Goal: Task Accomplishment & Management: Complete application form

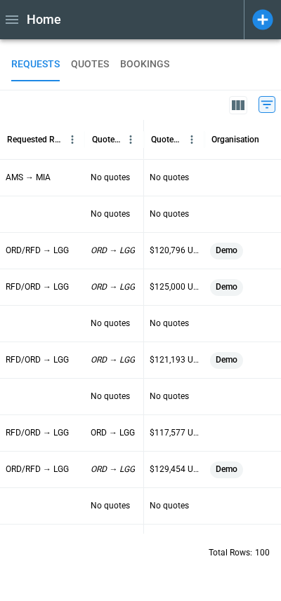
click at [256, 24] on icon at bounding box center [262, 19] width 20 height 20
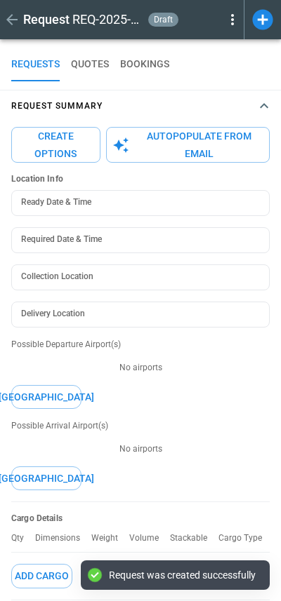
type textarea "*"
type input "**********"
click at [239, 146] on button "Autopopulate from Email" at bounding box center [188, 145] width 164 height 36
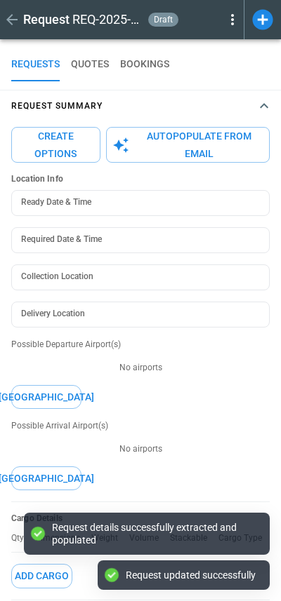
type textarea "*"
type input "**********"
type input "***"
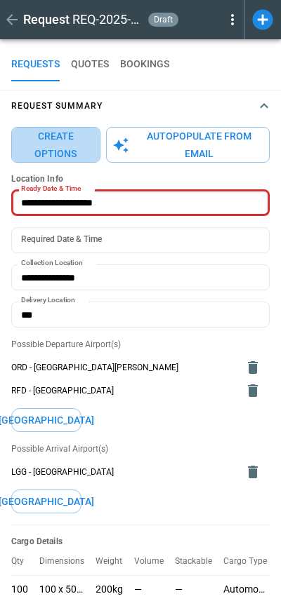
click at [58, 147] on button "Create Options" at bounding box center [55, 145] width 89 height 36
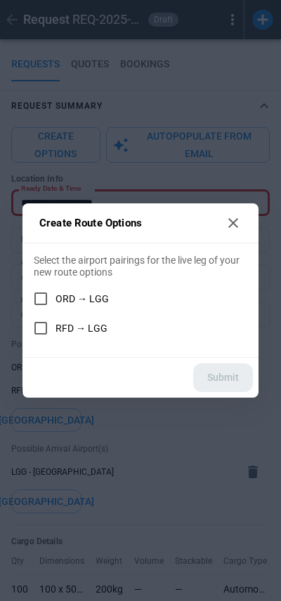
click at [65, 322] on label "RFD → LGG" at bounding box center [131, 328] width 210 height 29
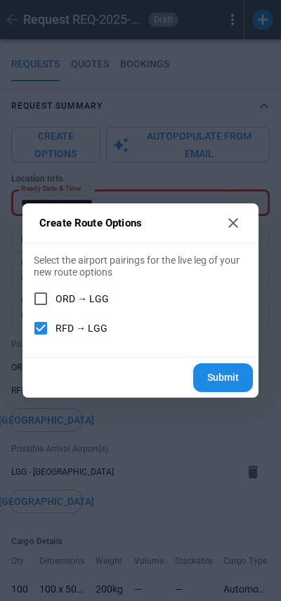
click at [60, 289] on label "ORD → LGG" at bounding box center [131, 298] width 210 height 29
click at [212, 377] on button "Submit" at bounding box center [223, 378] width 60 height 29
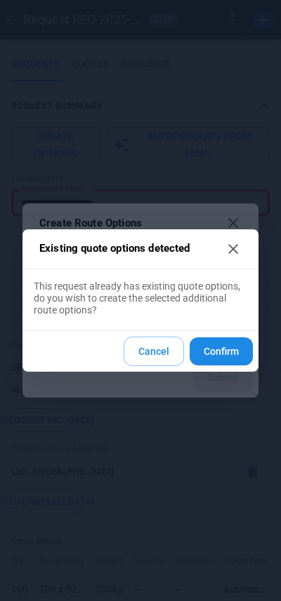
click at [213, 352] on button "Confirm" at bounding box center [221, 352] width 63 height 29
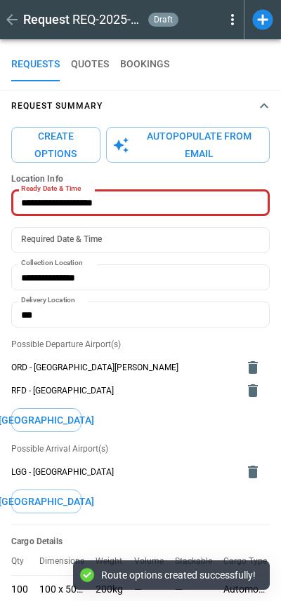
click at [180, 110] on button "Request Summary" at bounding box center [140, 106] width 281 height 31
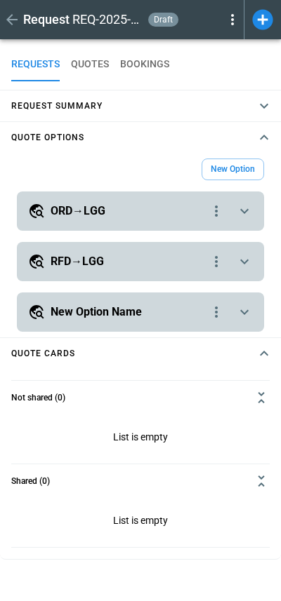
click at [70, 203] on div "ORD→LGG" at bounding box center [118, 211] width 180 height 17
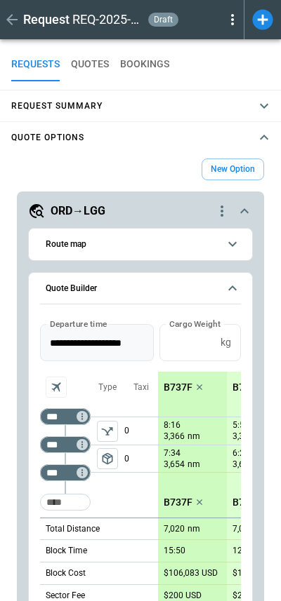
scroll to position [15, 0]
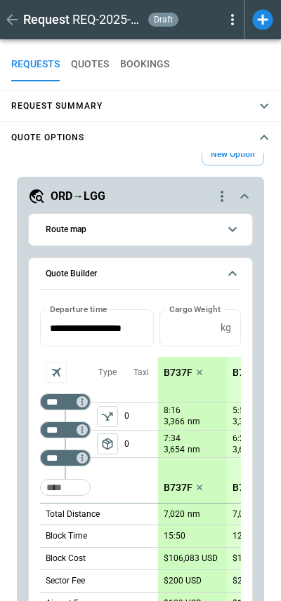
click at [101, 236] on button "Route map" at bounding box center [140, 230] width 201 height 32
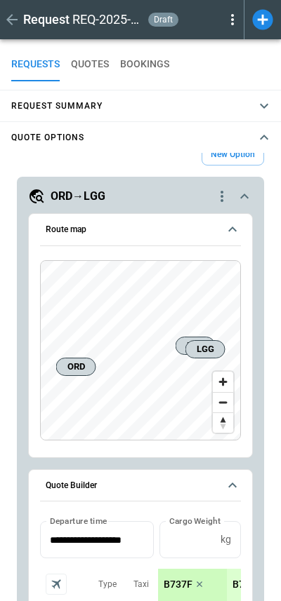
click at [101, 236] on button "Route map" at bounding box center [140, 230] width 201 height 32
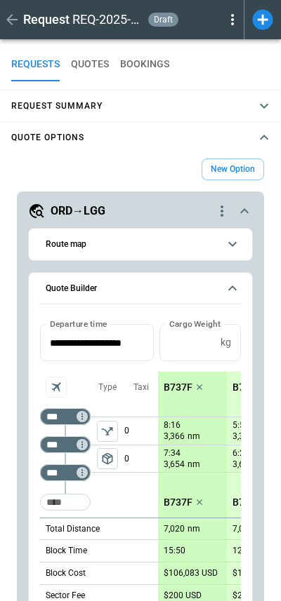
scroll to position [0, 0]
click at [105, 290] on span "Quote Builder" at bounding box center [132, 288] width 173 height 9
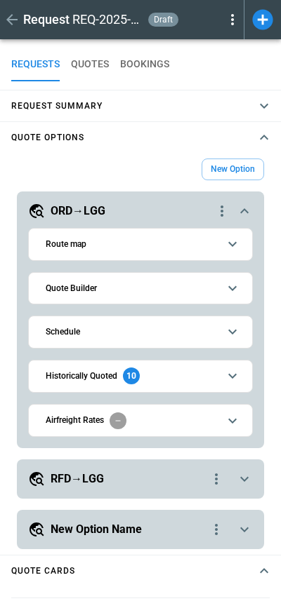
click at [82, 369] on div "Historically Quoted 10" at bounding box center [93, 376] width 94 height 17
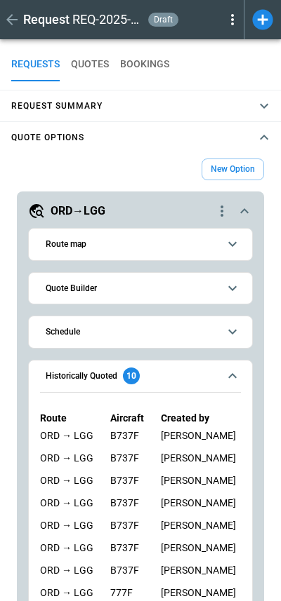
click at [82, 369] on div "Historically Quoted 10" at bounding box center [93, 376] width 94 height 17
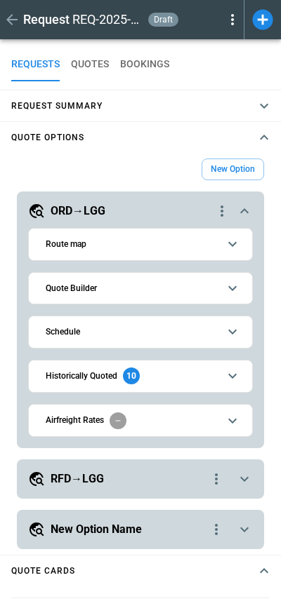
click at [122, 198] on div "**********" at bounding box center [140, 320] width 247 height 257
click at [121, 208] on div "ORD→LGG" at bounding box center [120, 211] width 185 height 17
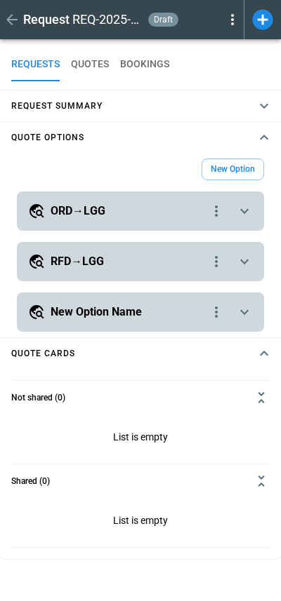
click at [122, 262] on div "RFD→LGG" at bounding box center [118, 261] width 180 height 17
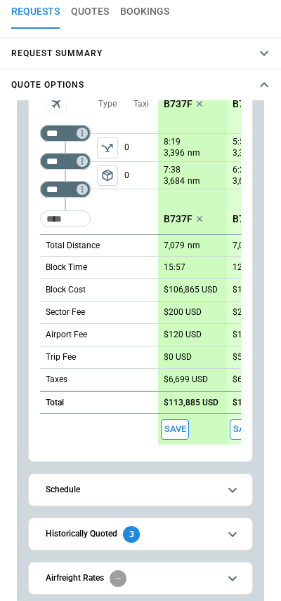
scroll to position [53, 0]
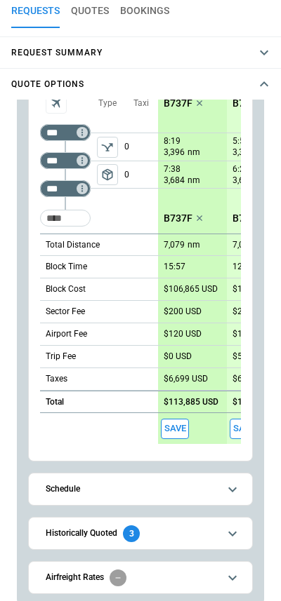
click at [106, 540] on div "Historically Quoted 3" at bounding box center [93, 534] width 94 height 17
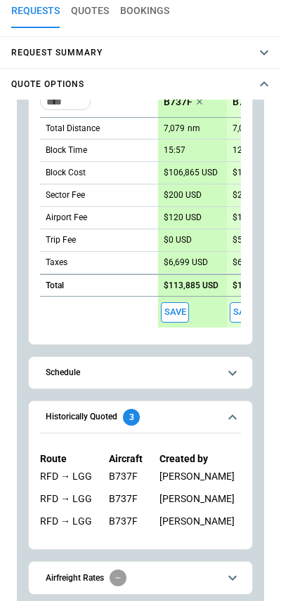
click at [97, 410] on div "Historically Quoted 3" at bounding box center [93, 417] width 94 height 17
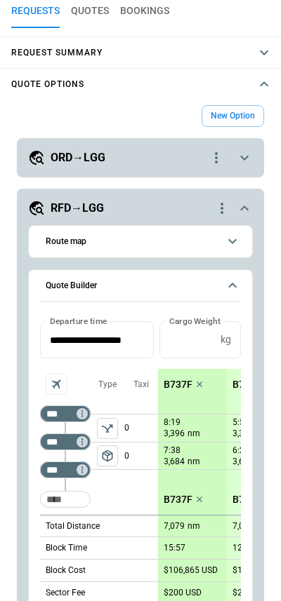
scroll to position [0, 0]
click at [133, 206] on div "RFD→LGG" at bounding box center [120, 208] width 185 height 17
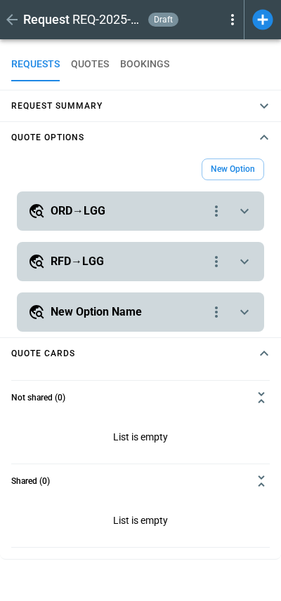
click at [101, 175] on div "New Option" at bounding box center [140, 170] width 247 height 22
click at [234, 19] on icon at bounding box center [232, 19] width 17 height 17
click at [215, 66] on button "Lost" at bounding box center [216, 64] width 46 height 20
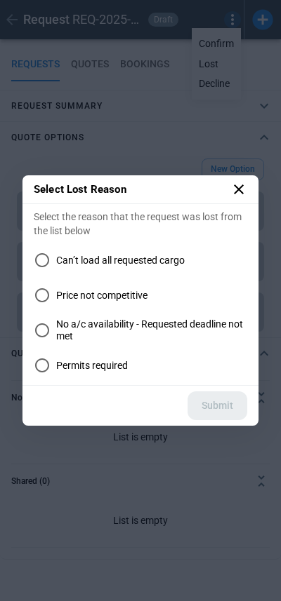
click at [238, 187] on icon at bounding box center [238, 189] width 17 height 17
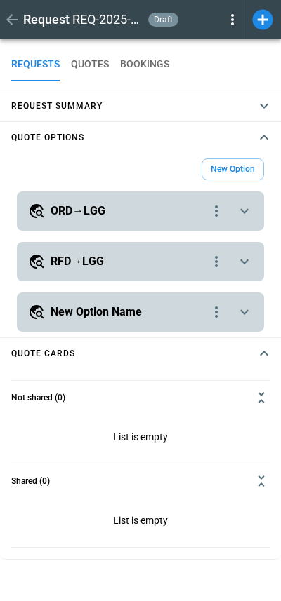
click at [231, 13] on icon at bounding box center [232, 19] width 17 height 17
click at [222, 79] on button "Decline" at bounding box center [216, 84] width 46 height 20
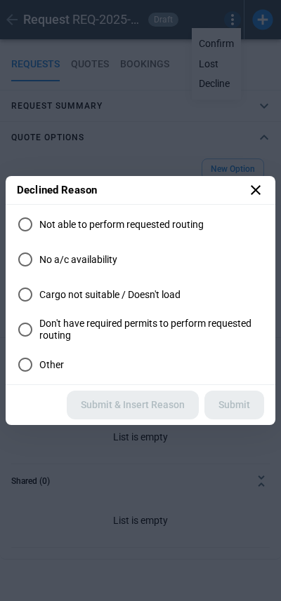
click at [144, 316] on label "Don't have required permits to perform requested routing" at bounding box center [140, 330] width 247 height 28
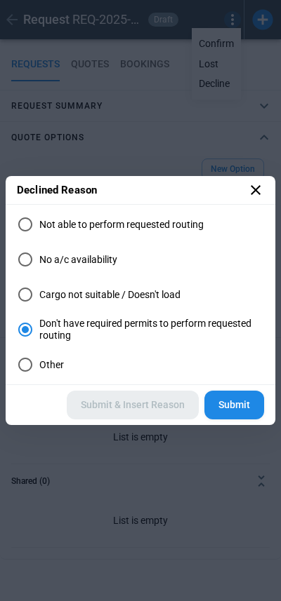
click at [258, 192] on icon at bounding box center [255, 190] width 17 height 17
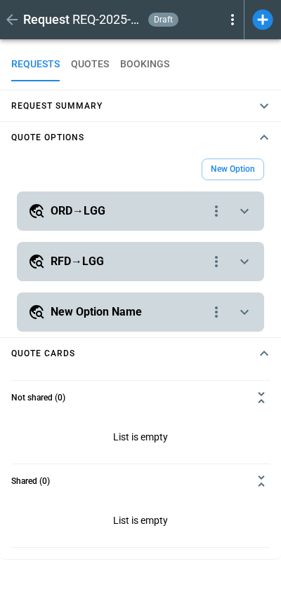
click at [126, 204] on div "ORD→LGG" at bounding box center [118, 211] width 180 height 17
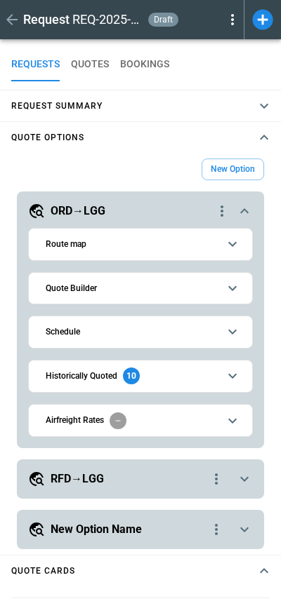
click at [91, 291] on h6 "Quote Builder" at bounding box center [71, 288] width 51 height 9
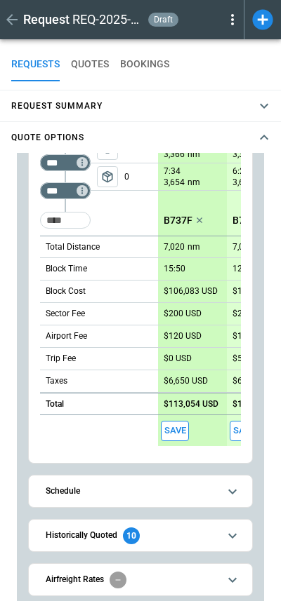
scroll to position [281, 0]
click at [179, 423] on button "Save" at bounding box center [175, 432] width 28 height 20
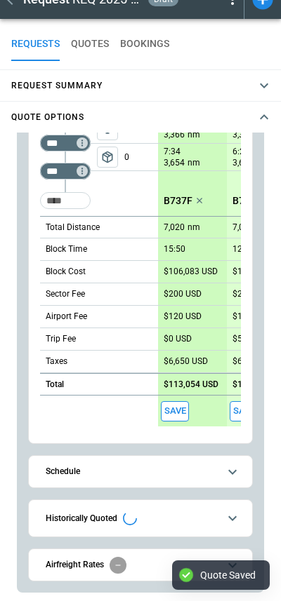
scroll to position [279, 0]
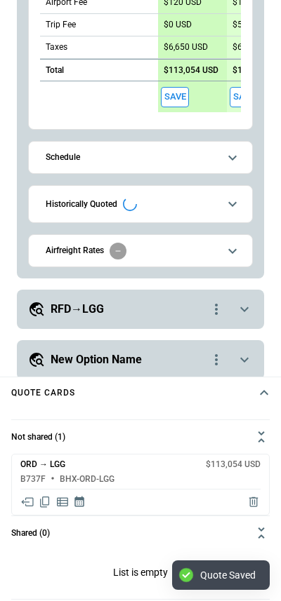
type textarea "*"
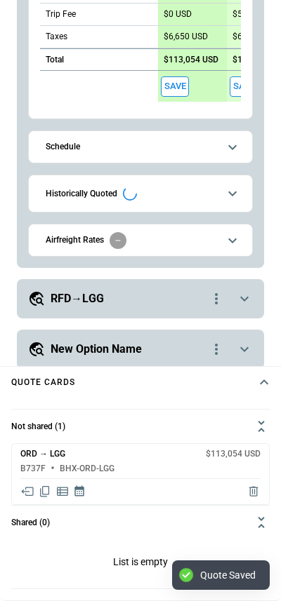
scroll to position [347, 0]
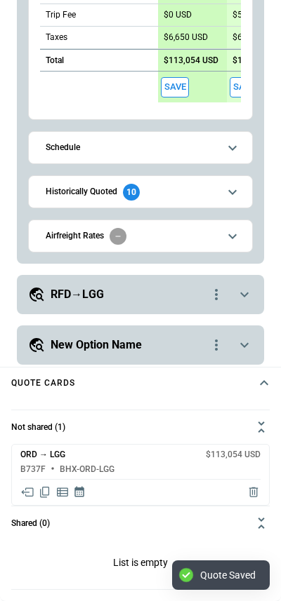
click at [32, 493] on icon "Share quote in email" at bounding box center [27, 493] width 14 height 14
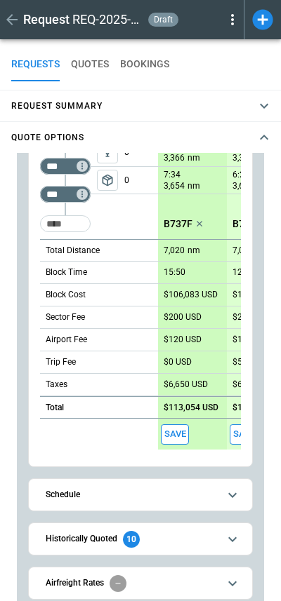
scroll to position [0, 0]
click at [161, 139] on span "Quote Options" at bounding box center [133, 138] width 244 height 6
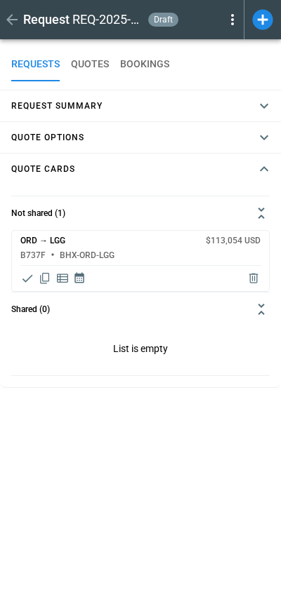
click at [63, 103] on h4 "Request Summary" at bounding box center [56, 106] width 91 height 6
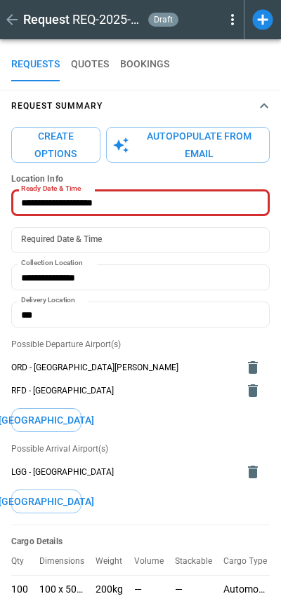
click at [160, 224] on div "**********" at bounding box center [140, 355] width 258 height 340
click at [128, 106] on span "Request Summary" at bounding box center [133, 106] width 244 height 6
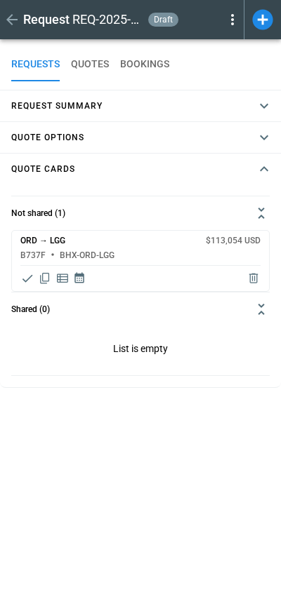
click at [123, 135] on span "Quote Options" at bounding box center [133, 138] width 244 height 6
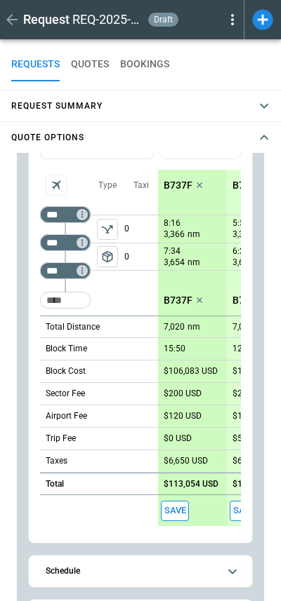
scroll to position [186, 0]
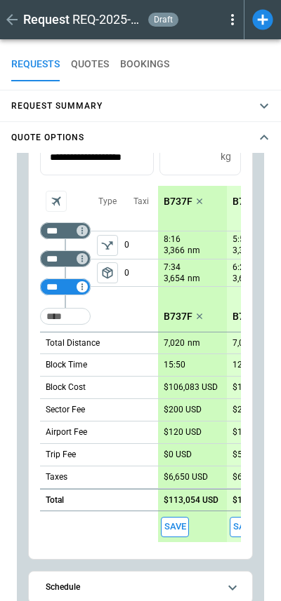
click at [54, 279] on div "*** ​" at bounding box center [65, 287] width 51 height 17
type input "***"
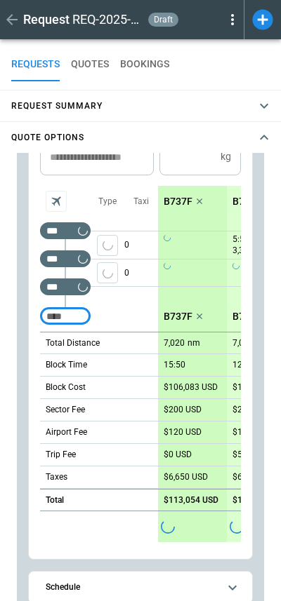
click at [128, 291] on div "0 0" at bounding box center [141, 259] width 34 height 84
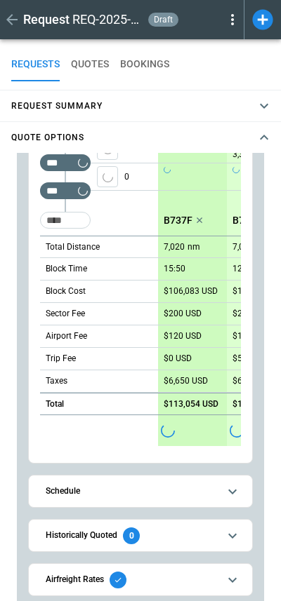
scroll to position [281, 0]
click at [102, 583] on h6 "Airfreight Rates" at bounding box center [75, 580] width 58 height 9
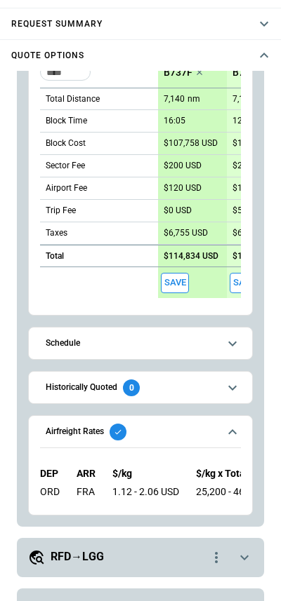
scroll to position [0, 0]
click at [151, 416] on button "Airfreight Rates" at bounding box center [140, 432] width 201 height 32
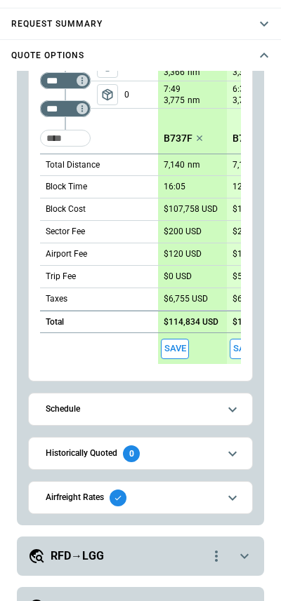
scroll to position [281, 0]
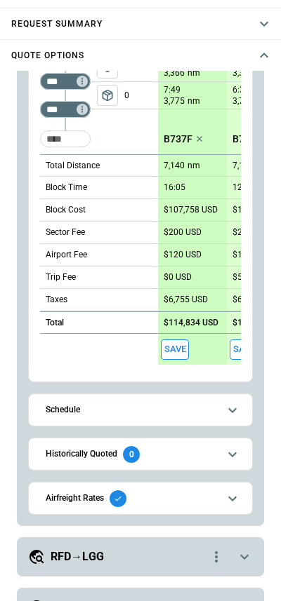
click at [22, 401] on div "**********" at bounding box center [140, 177] width 247 height 698
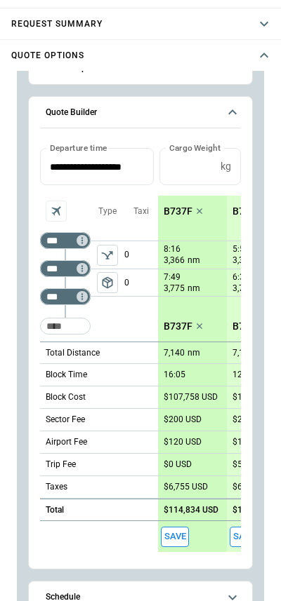
scroll to position [96, 0]
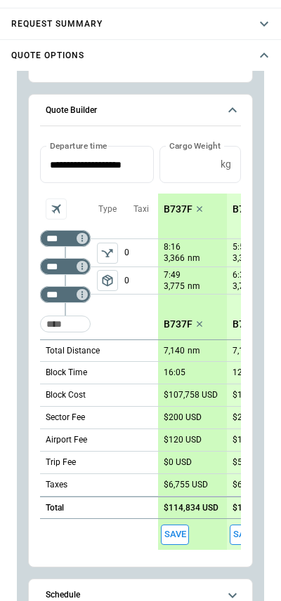
type textarea "*"
